Goal: Task Accomplishment & Management: Manage account settings

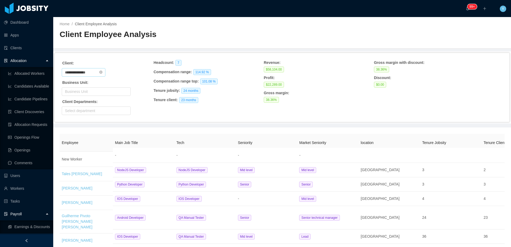
scroll to position [50, 0]
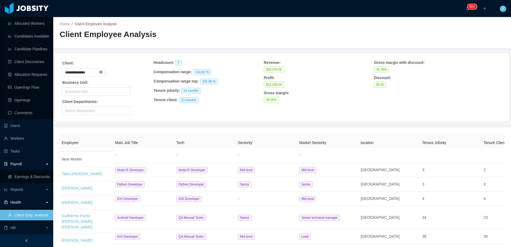
click at [102, 72] on icon "icon: close-circle" at bounding box center [100, 71] width 3 height 3
click at [94, 72] on input "text" at bounding box center [84, 72] width 44 height 9
click at [87, 93] on li "Creed Interactive" at bounding box center [85, 91] width 47 height 9
type input "**********"
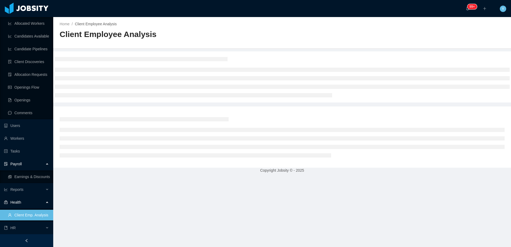
click at [119, 64] on div at bounding box center [282, 77] width 455 height 48
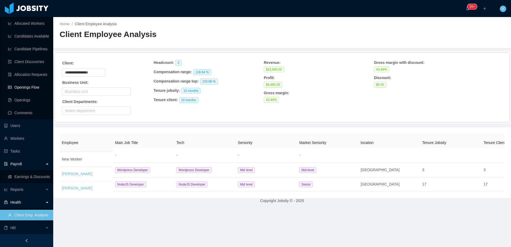
click at [15, 82] on link "Openings Flow" at bounding box center [28, 87] width 41 height 11
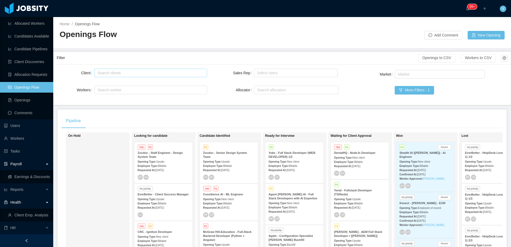
click at [139, 74] on div "Search clients" at bounding box center [149, 72] width 104 height 5
type input "******"
click at [129, 85] on li "McGraw-Hill Education" at bounding box center [150, 83] width 112 height 9
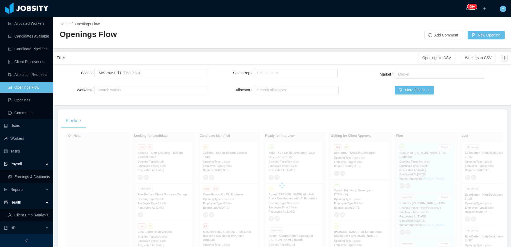
click at [170, 60] on div "Filter" at bounding box center [237, 58] width 361 height 10
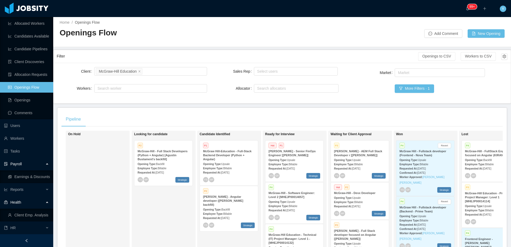
scroll to position [2, 0]
click at [303, 161] on div "Employee Type: Billable" at bounding box center [294, 164] width 52 height 6
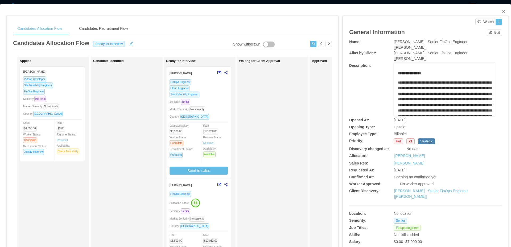
click at [220, 103] on div "Seniority: Senior" at bounding box center [198, 102] width 58 height 6
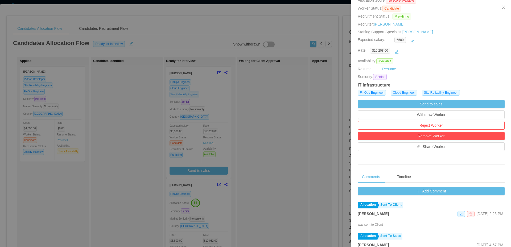
scroll to position [174, 0]
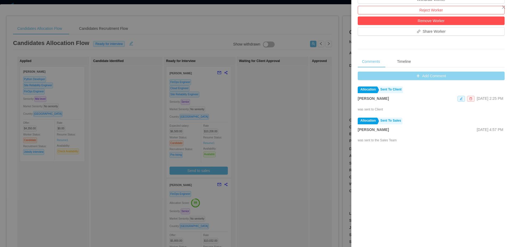
click at [429, 80] on button "Add Comment" at bounding box center [430, 76] width 147 height 9
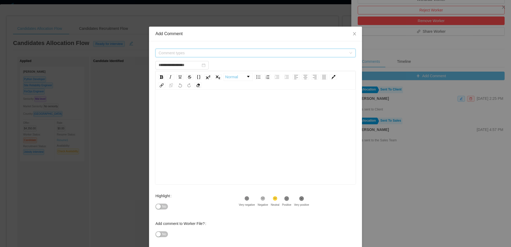
click at [247, 49] on span "Comment types" at bounding box center [253, 53] width 190 height 8
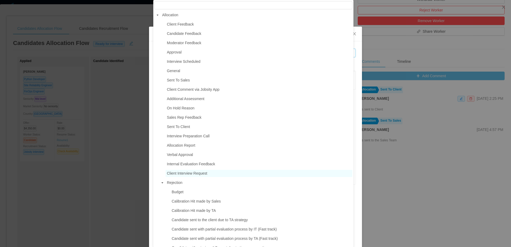
click at [206, 173] on span "Client Interview Request" at bounding box center [187, 173] width 40 height 4
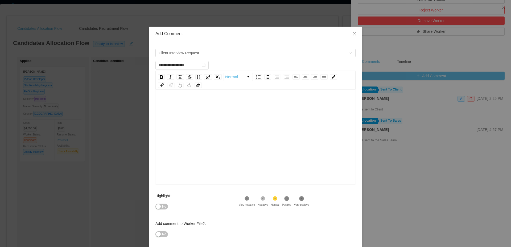
click at [260, 171] on div "rdw-editor" at bounding box center [256, 145] width 192 height 93
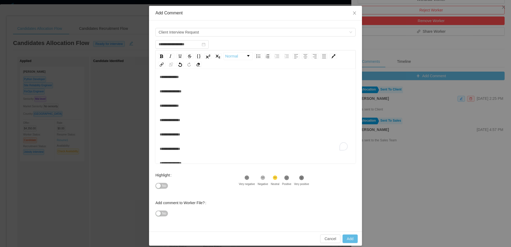
scroll to position [26, 0]
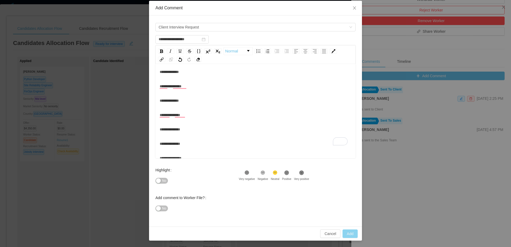
type input "**********"
click at [347, 236] on button "Add" at bounding box center [349, 233] width 15 height 9
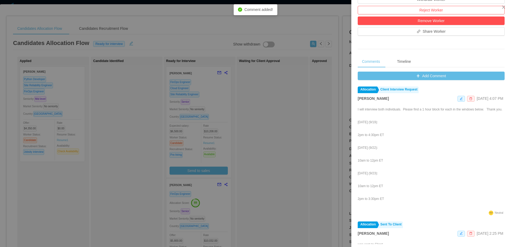
click at [248, 201] on div at bounding box center [255, 123] width 511 height 247
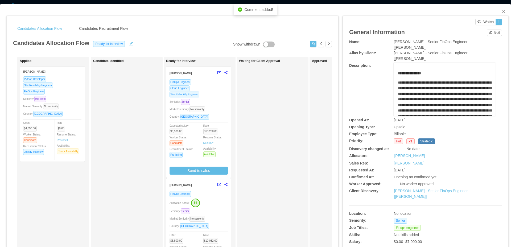
click at [215, 195] on div "FinOps Engineer" at bounding box center [198, 194] width 58 height 6
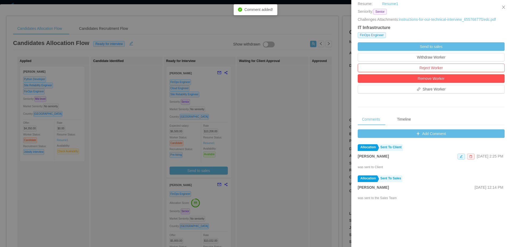
scroll to position [151, 0]
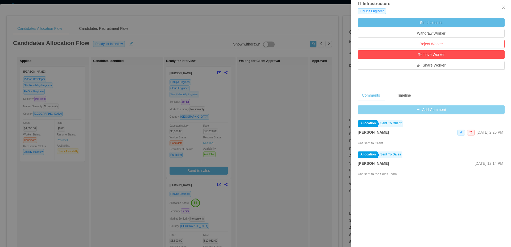
click at [405, 114] on button "Add Comment" at bounding box center [430, 109] width 147 height 9
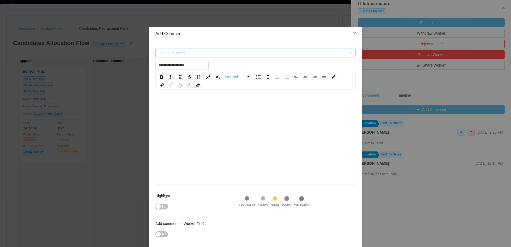
click at [261, 54] on span "Comment types" at bounding box center [252, 52] width 188 height 5
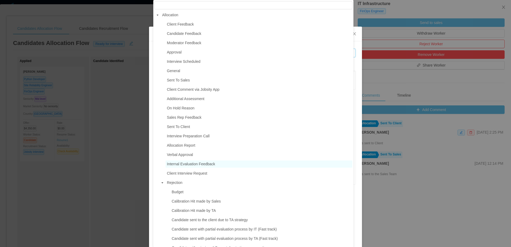
click at [214, 168] on span "Internal Evaluation Feedback" at bounding box center [258, 163] width 187 height 7
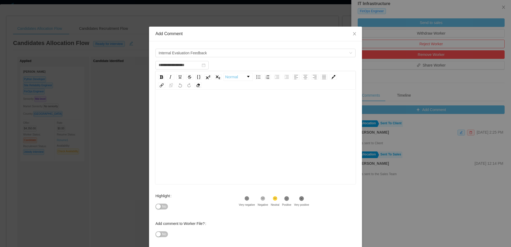
click at [214, 55] on span "Internal Evaluation Feedback" at bounding box center [253, 53] width 190 height 8
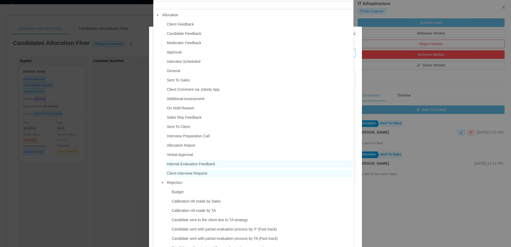
click at [201, 174] on span "Client Interview Request" at bounding box center [187, 173] width 40 height 4
type input "**********"
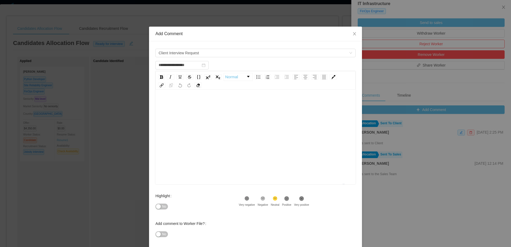
click at [249, 136] on div "To enrich screen reader interactions, please activate Accessibility in Grammarl…" at bounding box center [256, 145] width 192 height 93
paste div "To enrich screen reader interactions, please activate Accessibility in Grammarl…"
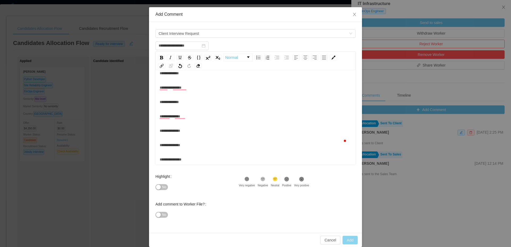
scroll to position [26, 0]
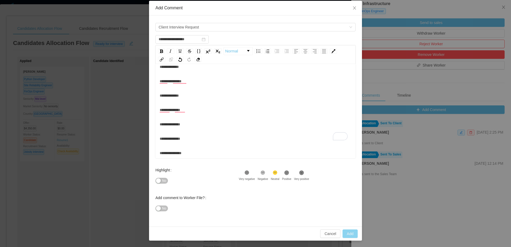
type input "**********"
click at [345, 233] on button "Add" at bounding box center [349, 233] width 15 height 9
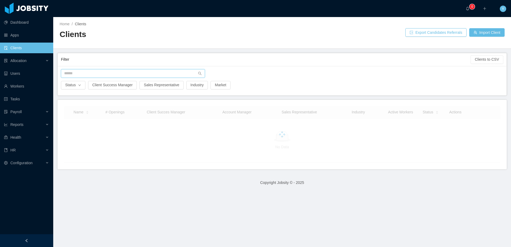
click at [106, 75] on input "text" at bounding box center [133, 73] width 144 height 9
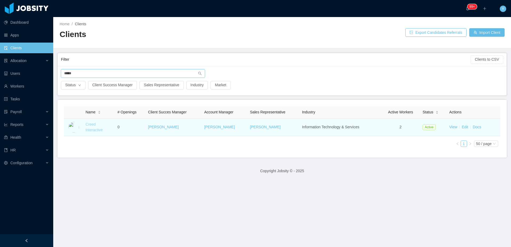
type input "*****"
click at [95, 123] on link "Creed Interactive" at bounding box center [93, 127] width 17 height 10
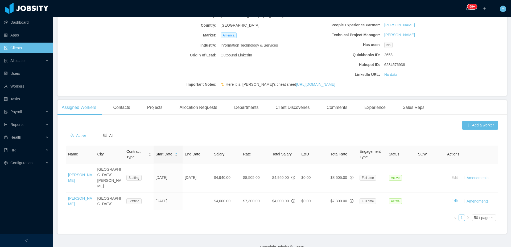
scroll to position [81, 0]
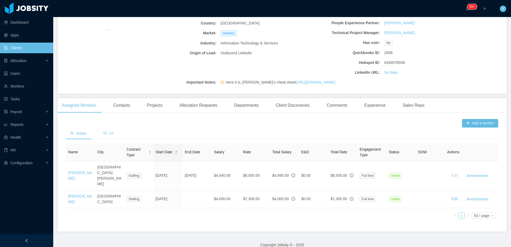
click at [113, 133] on span "All" at bounding box center [108, 133] width 10 height 4
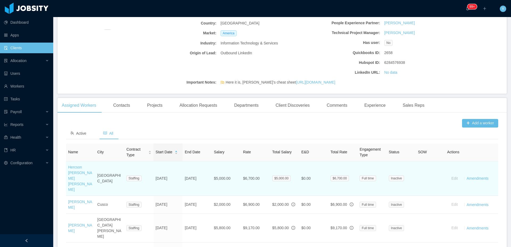
drag, startPoint x: 244, startPoint y: 175, endPoint x: 261, endPoint y: 174, distance: 16.2
click at [261, 174] on td "$6,700.00" at bounding box center [255, 178] width 29 height 35
drag, startPoint x: 258, startPoint y: 175, endPoint x: 245, endPoint y: 173, distance: 13.7
click at [243, 175] on td "$6,700.00" at bounding box center [255, 178] width 29 height 35
drag, startPoint x: 216, startPoint y: 176, endPoint x: 231, endPoint y: 178, distance: 15.0
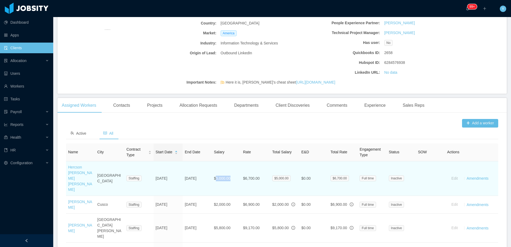
click at [231, 178] on td "$5,000.00" at bounding box center [226, 178] width 29 height 35
